Goal: Navigation & Orientation: Find specific page/section

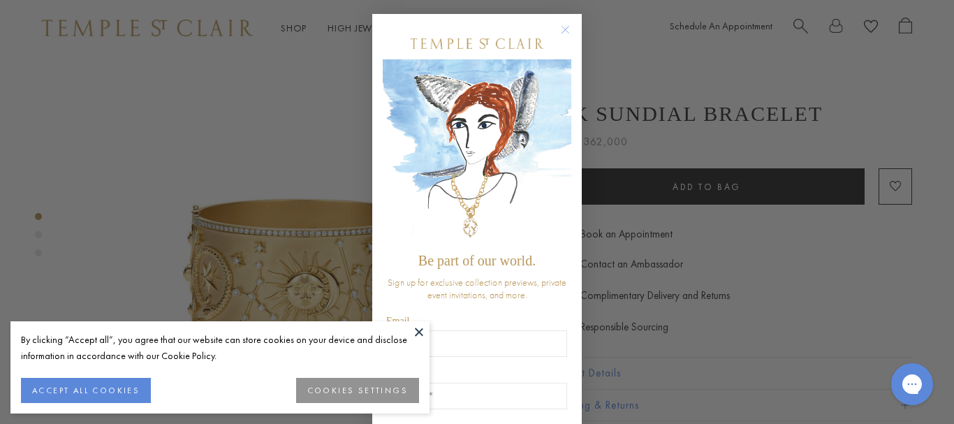
click at [565, 27] on circle "Close dialog" at bounding box center [565, 30] width 17 height 17
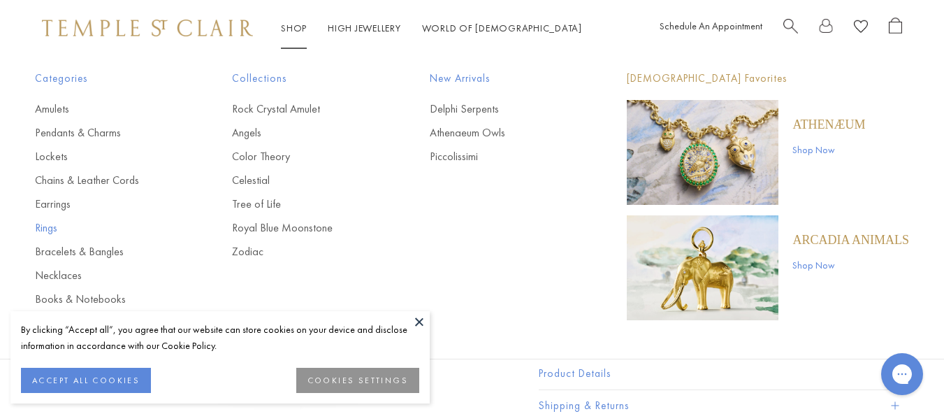
click at [44, 231] on link "Rings" at bounding box center [105, 227] width 141 height 15
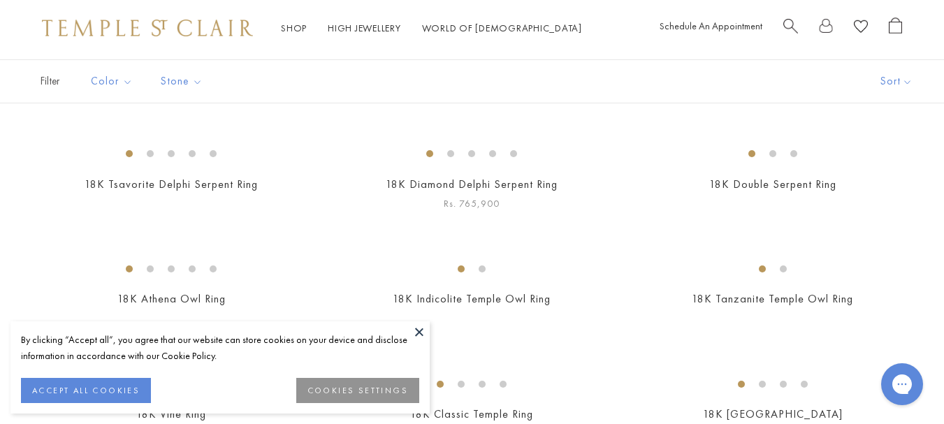
scroll to position [210, 0]
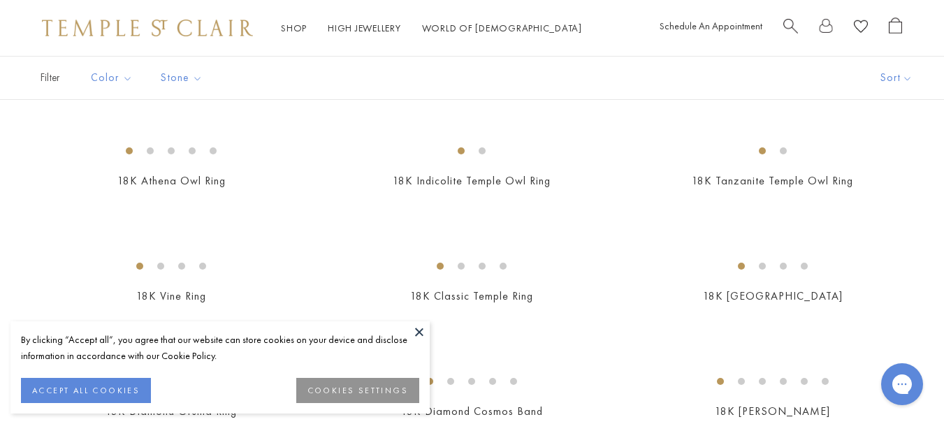
click at [119, 381] on button "ACCEPT ALL COOKIES" at bounding box center [86, 390] width 130 height 25
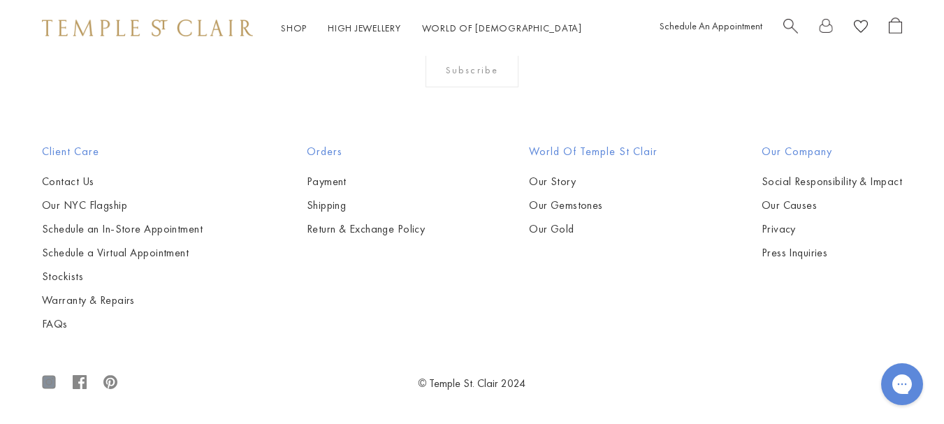
scroll to position [5239, 0]
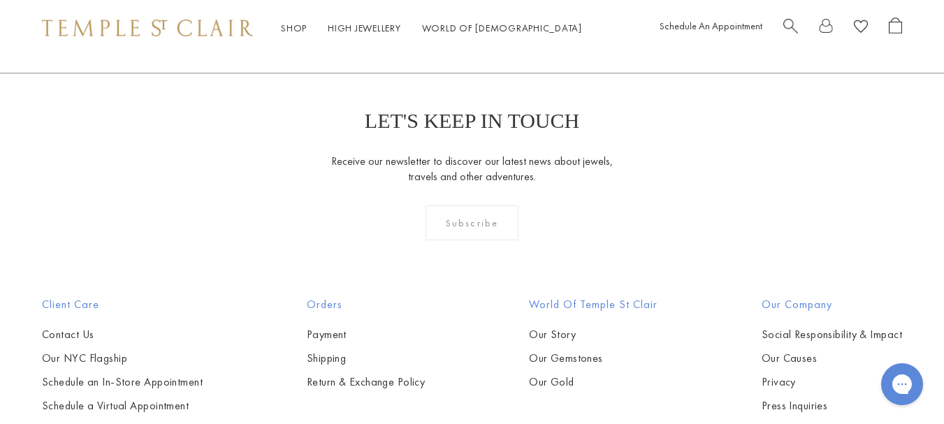
scroll to position [70, 0]
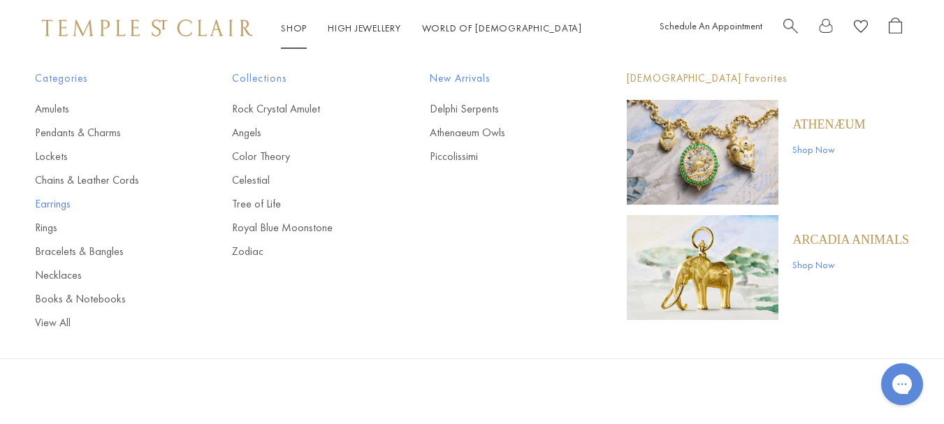
click at [57, 202] on link "Earrings" at bounding box center [105, 203] width 141 height 15
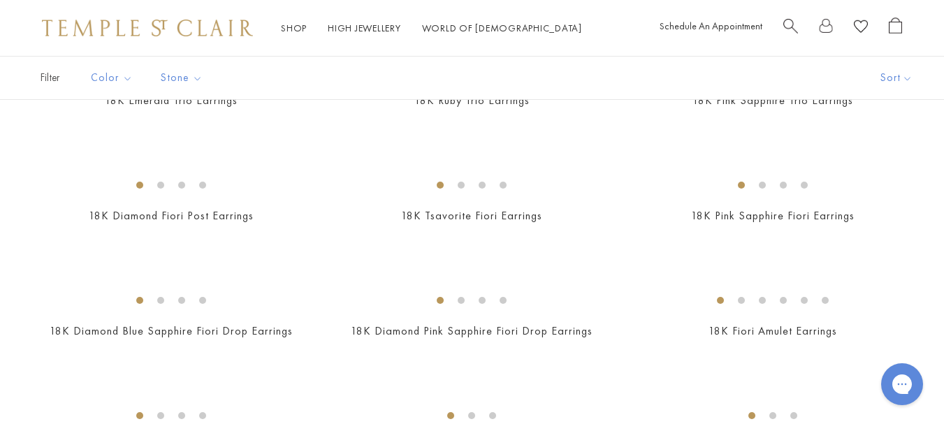
scroll to position [1188, 0]
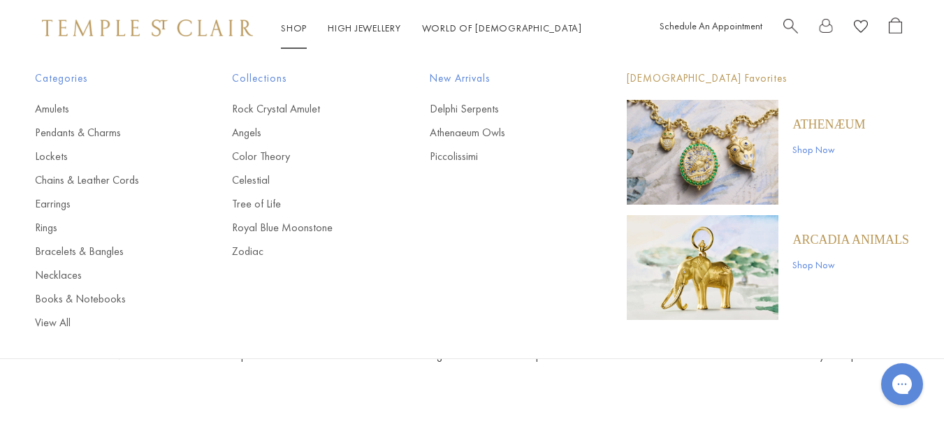
click at [859, 235] on p "ARCADIA ANIMALS" at bounding box center [850, 239] width 117 height 15
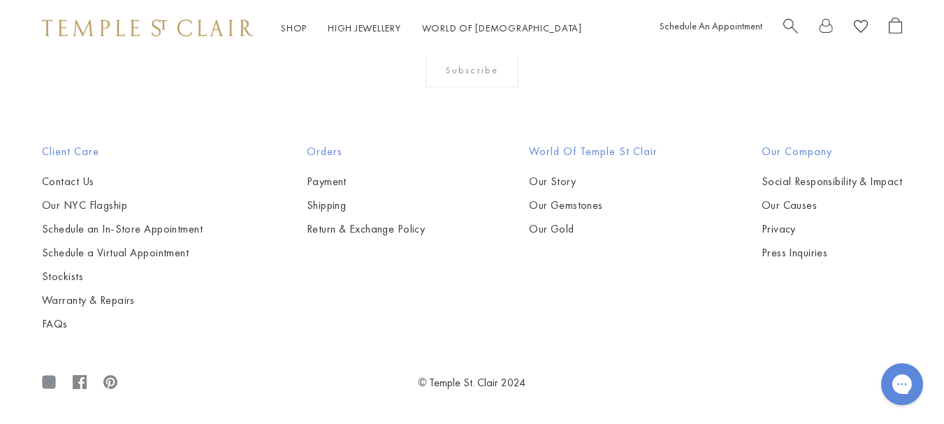
scroll to position [1600, 0]
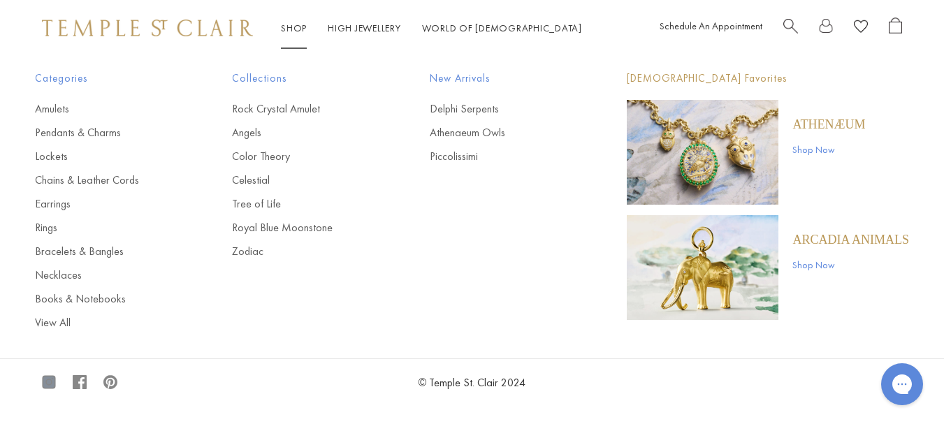
click at [851, 121] on p "Athenæum" at bounding box center [828, 124] width 73 height 15
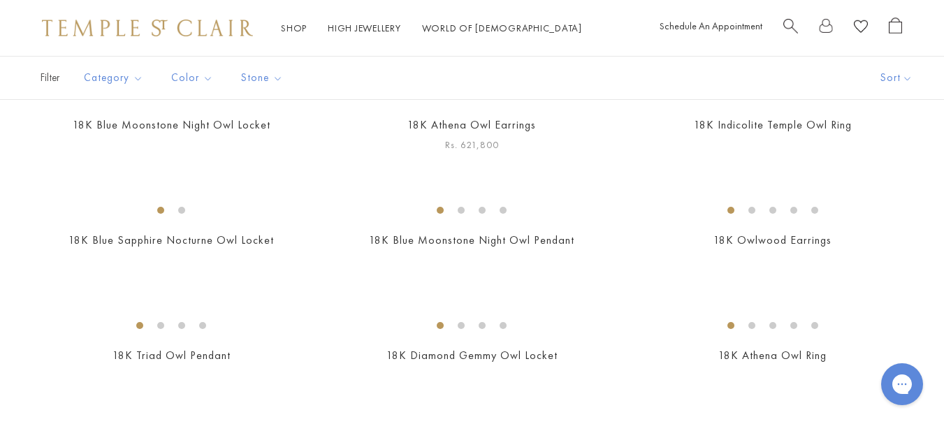
scroll to position [629, 0]
